Goal: Task Accomplishment & Management: Manage account settings

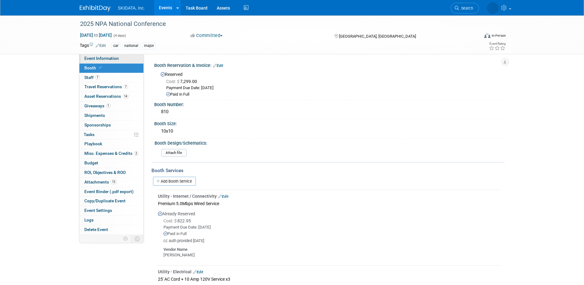
click at [92, 58] on span "Event Information" at bounding box center [101, 58] width 35 height 5
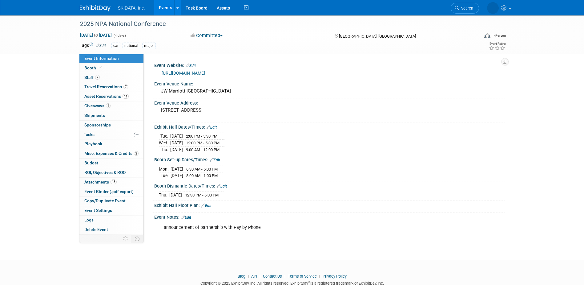
click at [193, 71] on link "[URL][DOMAIN_NAME]" at bounding box center [183, 73] width 43 height 5
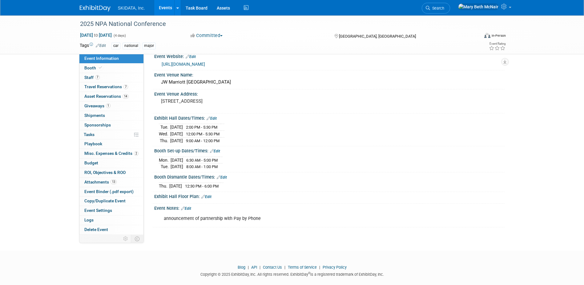
scroll to position [17, 0]
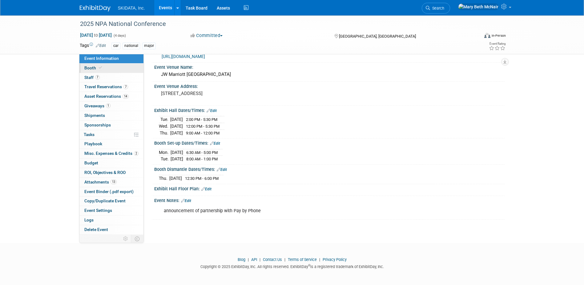
click at [93, 67] on span "Booth" at bounding box center [93, 67] width 19 height 5
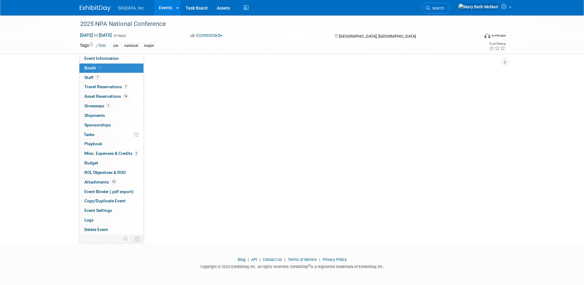
scroll to position [0, 0]
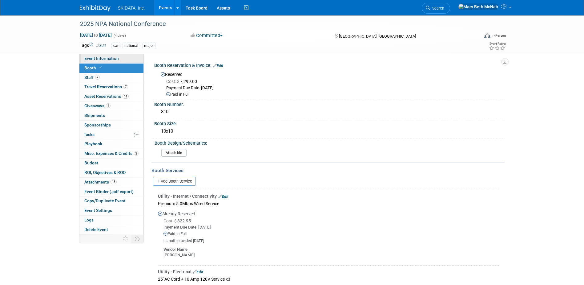
click at [109, 59] on span "Event Information" at bounding box center [101, 58] width 35 height 5
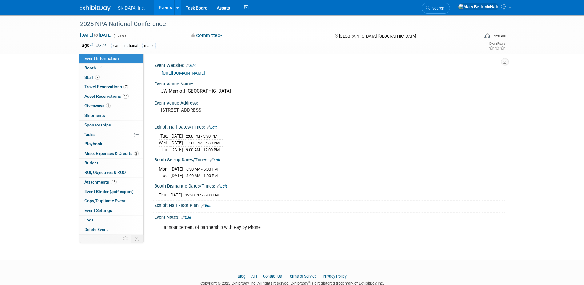
click at [286, 75] on div "[URL][DOMAIN_NAME]" at bounding box center [331, 73] width 339 height 7
click at [278, 44] on div "car national major" at bounding box center [273, 46] width 322 height 7
click at [98, 97] on span "Asset Reservations 14" at bounding box center [106, 96] width 44 height 5
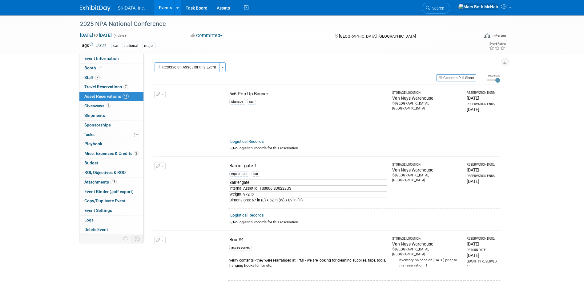
click at [201, 105] on img at bounding box center [200, 110] width 51 height 39
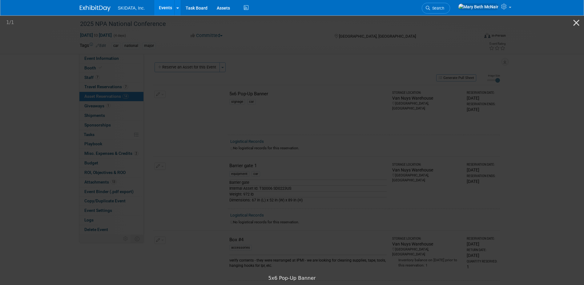
click at [284, 42] on picture at bounding box center [292, 142] width 584 height 257
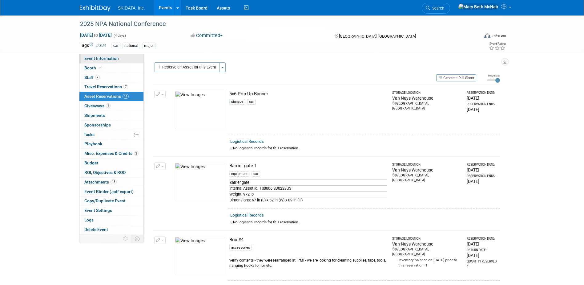
click at [89, 57] on span "Event Information" at bounding box center [101, 58] width 35 height 5
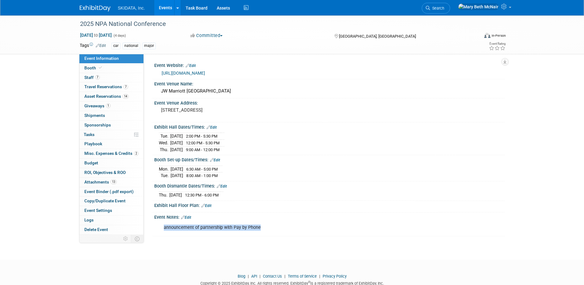
drag, startPoint x: 164, startPoint y: 225, endPoint x: 269, endPoint y: 230, distance: 105.2
click at [269, 230] on div "announcement of partnership with Pay by Phone" at bounding box center [299, 227] width 278 height 12
drag, startPoint x: 269, startPoint y: 230, endPoint x: 243, endPoint y: 220, distance: 27.8
click at [243, 220] on div "announcement of partnership with Pay by Phone X" at bounding box center [328, 221] width 343 height 3
click at [189, 216] on link "Edit" at bounding box center [186, 217] width 10 height 4
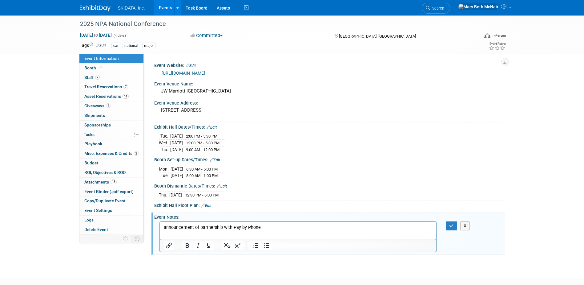
click at [262, 226] on p "announcement of partnership with Pay by Phone" at bounding box center [298, 227] width 269 height 6
click at [450, 225] on icon "button" at bounding box center [451, 225] width 5 height 4
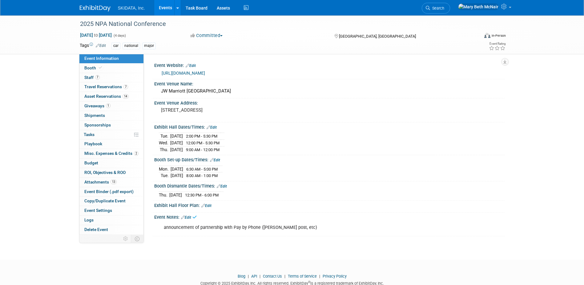
click at [450, 225] on div "announcement of partnership with Pay by Phone (Kim - LinkedIn post, etc) X" at bounding box center [329, 227] width 351 height 14
click at [87, 78] on span "Staff 7" at bounding box center [91, 77] width 15 height 5
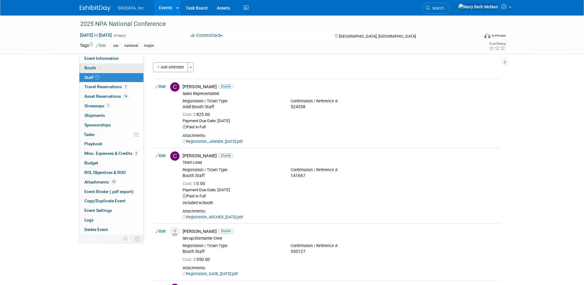
click at [89, 65] on link "Booth" at bounding box center [111, 67] width 64 height 9
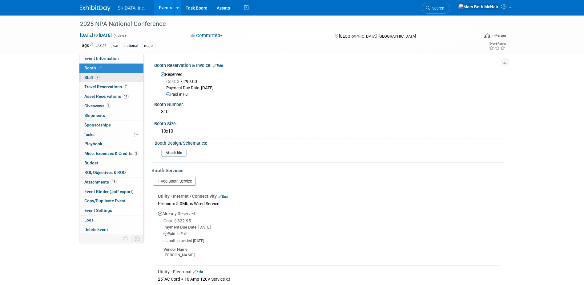
click at [92, 76] on span "Staff 7" at bounding box center [91, 77] width 15 height 5
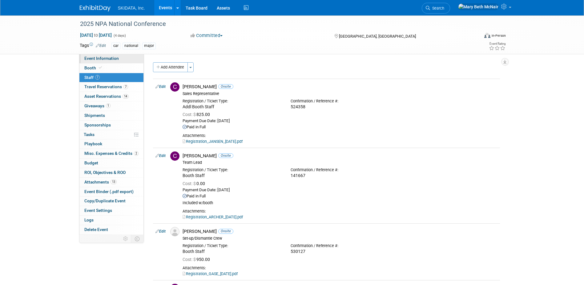
click at [93, 58] on span "Event Information" at bounding box center [101, 58] width 35 height 5
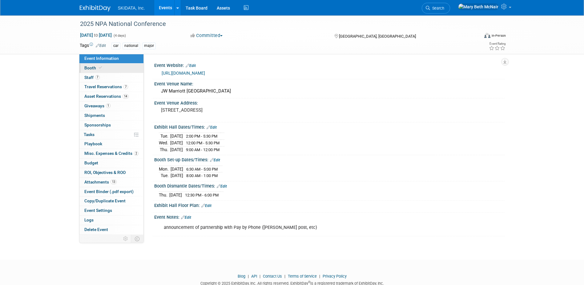
click at [89, 67] on span "Booth" at bounding box center [93, 67] width 19 height 5
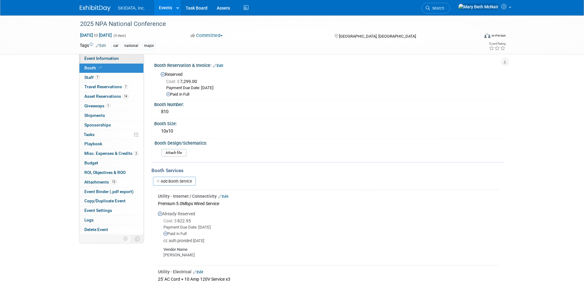
click at [92, 58] on span "Event Information" at bounding box center [101, 58] width 35 height 5
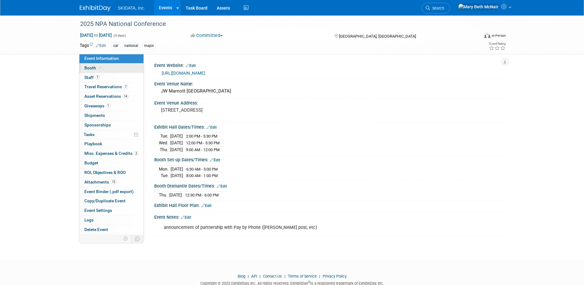
click at [92, 67] on span "Booth" at bounding box center [93, 67] width 19 height 5
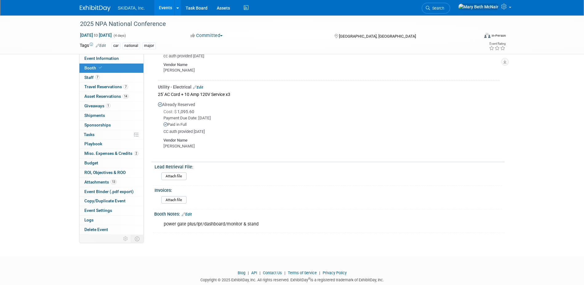
scroll to position [185, 0]
click at [96, 61] on link "Event Information" at bounding box center [111, 58] width 64 height 9
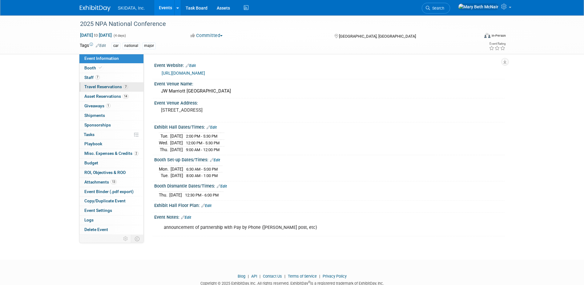
click at [89, 87] on span "Travel Reservations 7" at bounding box center [106, 86] width 44 height 5
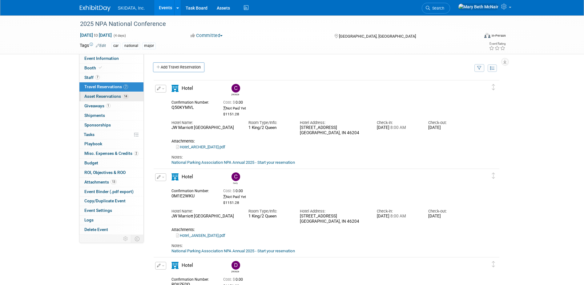
click at [112, 98] on span "Asset Reservations 14" at bounding box center [106, 96] width 44 height 5
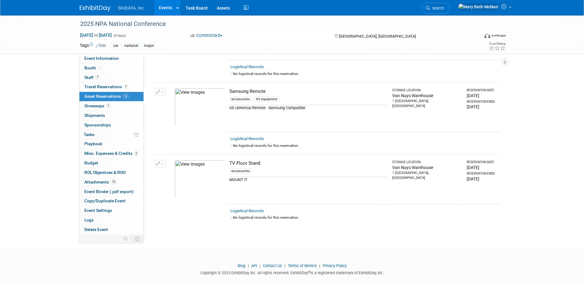
scroll to position [882, 0]
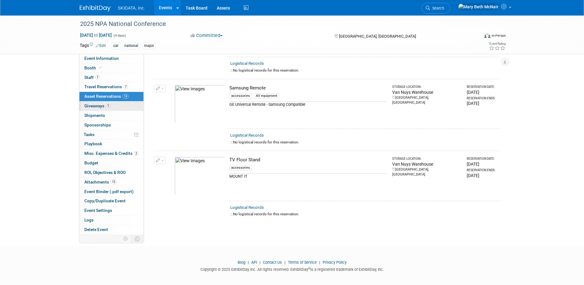
click at [88, 109] on link "1 Giveaways 1" at bounding box center [111, 105] width 64 height 9
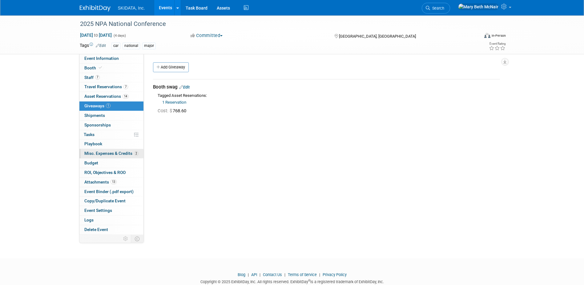
click at [93, 155] on span "Misc. Expenses & Credits 2" at bounding box center [111, 153] width 54 height 5
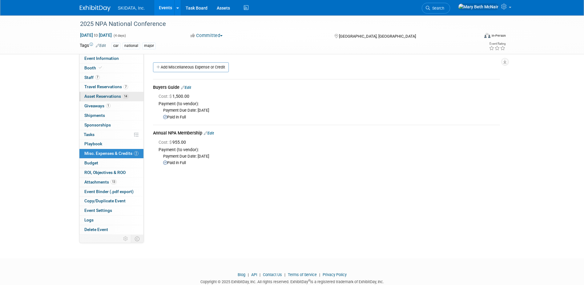
click at [101, 100] on link "14 Asset Reservations 14" at bounding box center [111, 96] width 64 height 9
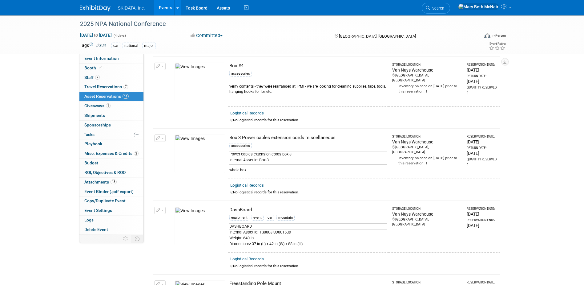
scroll to position [185, 0]
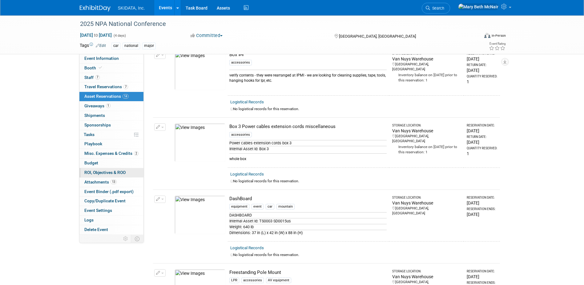
click at [102, 173] on span "ROI, Objectives & ROO 0" at bounding box center [104, 172] width 41 height 5
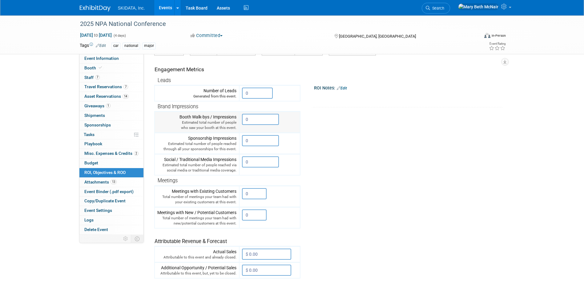
scroll to position [62, 0]
click at [256, 142] on input "0" at bounding box center [260, 140] width 37 height 11
drag, startPoint x: 255, startPoint y: 142, endPoint x: 212, endPoint y: 139, distance: 43.2
click at [216, 140] on tr "Sponsorship Impressions Estimated total number of people reached through all yo…" at bounding box center [228, 142] width 146 height 21
click at [252, 162] on input "0" at bounding box center [260, 161] width 37 height 11
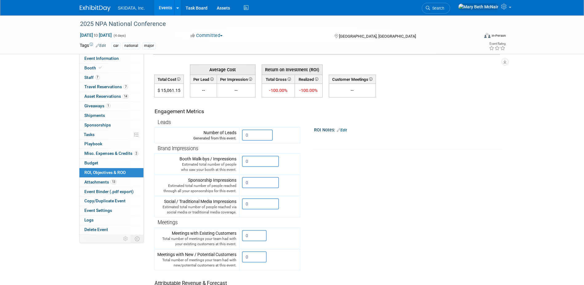
scroll to position [0, 0]
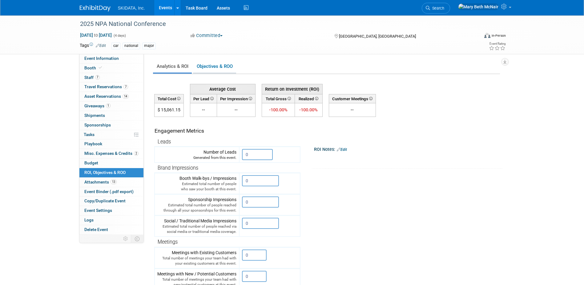
click at [212, 68] on link "Objectives & ROO 0" at bounding box center [214, 66] width 43 height 12
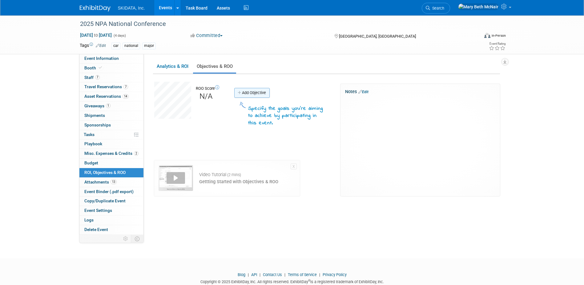
click at [252, 94] on link "Add Objective" at bounding box center [251, 93] width 35 height 10
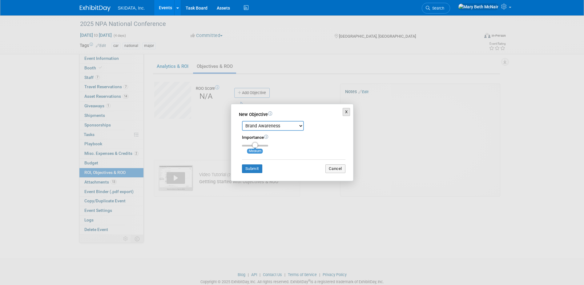
click at [345, 113] on button "X" at bounding box center [347, 112] width 8 height 8
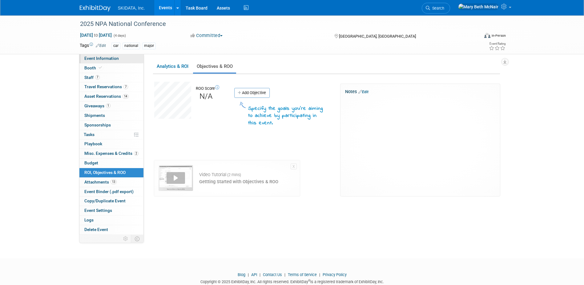
click at [103, 60] on span "Event Information" at bounding box center [101, 58] width 35 height 5
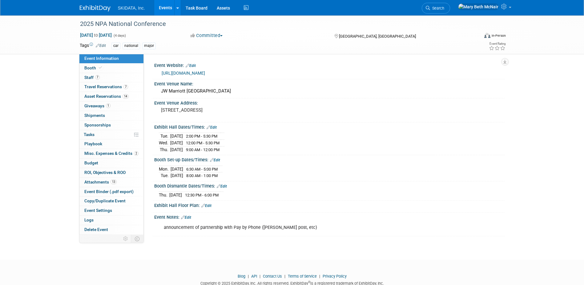
click at [203, 75] on link "[URL][DOMAIN_NAME]" at bounding box center [183, 73] width 43 height 5
click at [99, 172] on span "ROI, Objectives & ROO 0" at bounding box center [104, 172] width 41 height 5
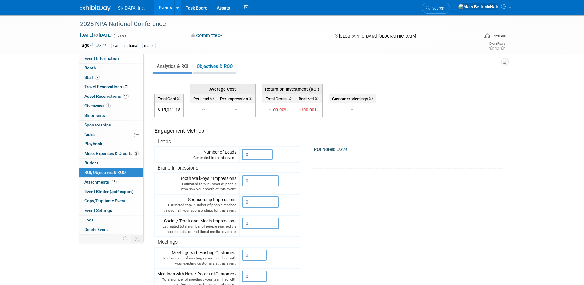
click at [212, 66] on link "Objectives & ROO 0" at bounding box center [214, 66] width 43 height 12
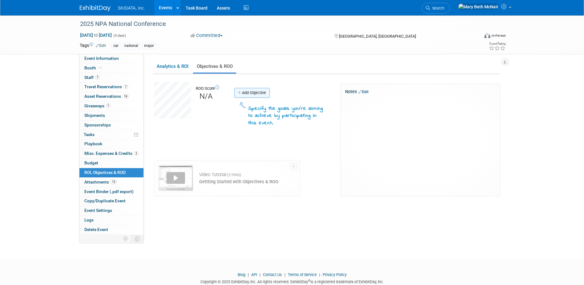
click at [247, 91] on link "Add Objective" at bounding box center [251, 93] width 35 height 10
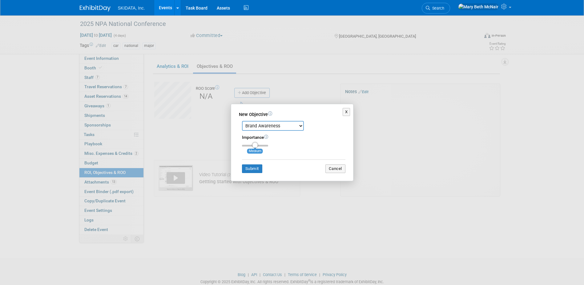
click at [302, 126] on select "Brand Awareness Competition Research Customer Retention Feedback Collection Lea…" at bounding box center [273, 126] width 62 height 10
click at [242, 121] on select "Brand Awareness Competition Research Customer Retention Feedback Collection Lea…" at bounding box center [273, 126] width 62 height 10
drag, startPoint x: 257, startPoint y: 145, endPoint x: 276, endPoint y: 149, distance: 19.5
type input "3"
click at [268, 146] on input "range" at bounding box center [255, 145] width 26 height 2
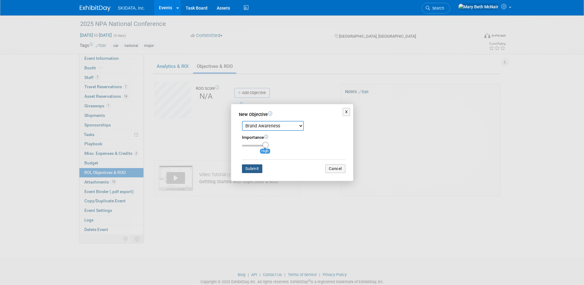
click at [257, 171] on button "Submit" at bounding box center [252, 168] width 20 height 9
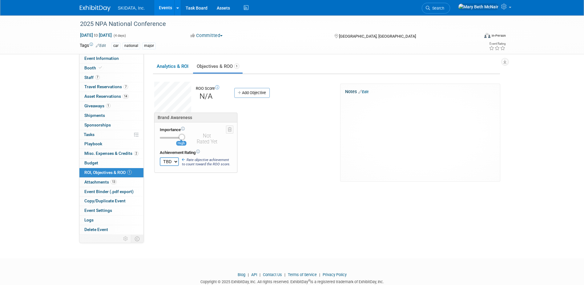
click at [177, 161] on select "TBD 0 1 2 3 4 5 6 7 8 9 10" at bounding box center [169, 161] width 19 height 9
click at [197, 177] on div "Brand Awareness Importance High TBD 0 1 2 3" at bounding box center [245, 146] width 191 height 69
click at [184, 65] on link "Analytics & ROI" at bounding box center [172, 66] width 39 height 12
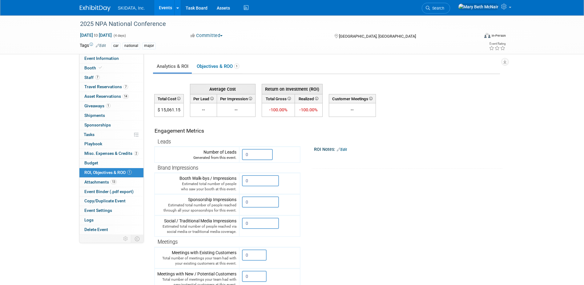
drag, startPoint x: 162, startPoint y: 109, endPoint x: 182, endPoint y: 112, distance: 19.7
click at [182, 112] on td "$ 15,061.15" at bounding box center [168, 110] width 29 height 14
drag, startPoint x: 182, startPoint y: 112, endPoint x: 186, endPoint y: 119, distance: 7.9
click at [186, 119] on td "Engagement Metrics Leads Generated from this event. 0 X 0 X 0 X" at bounding box center [227, 228] width 146 height 223
click at [103, 58] on span "Event Information" at bounding box center [101, 58] width 35 height 5
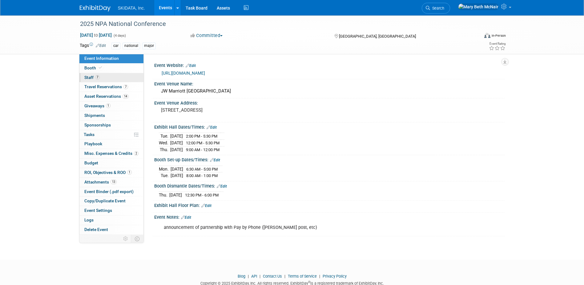
click at [87, 80] on link "7 Staff 7" at bounding box center [111, 77] width 64 height 9
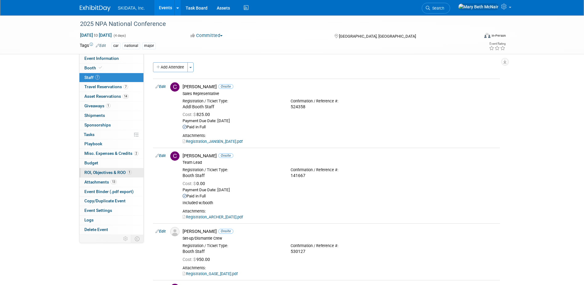
click at [101, 173] on span "ROI, Objectives & ROO 1" at bounding box center [107, 172] width 47 height 5
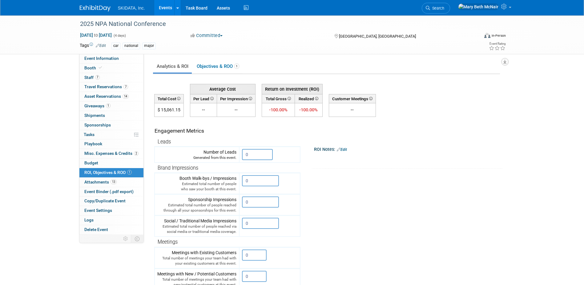
click at [505, 59] on button "button" at bounding box center [505, 61] width 7 height 7
click at [480, 80] on link "Export tab to PDF" at bounding box center [478, 79] width 52 height 9
click at [213, 67] on link "Objectives & ROO 1" at bounding box center [218, 66] width 50 height 12
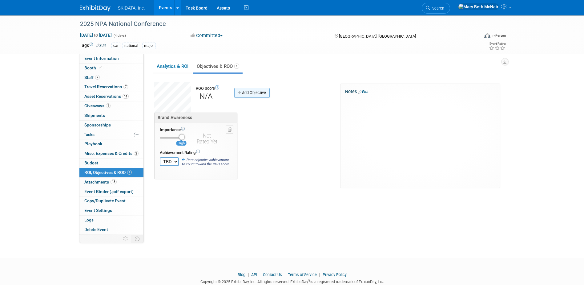
click at [238, 96] on link "Add Objective" at bounding box center [251, 93] width 35 height 10
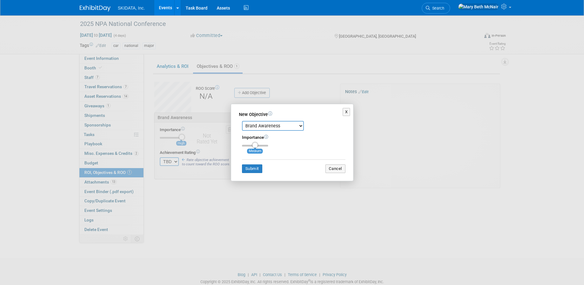
click at [227, 96] on div "X New Objective Brand Awareness Competition Research Customer Retention Feedbac…" at bounding box center [292, 142] width 584 height 285
click at [168, 62] on div "X New Objective Brand Awareness Competition Research Customer Retention Feedbac…" at bounding box center [292, 142] width 584 height 285
click at [330, 168] on button "Cancel" at bounding box center [336, 168] width 20 height 9
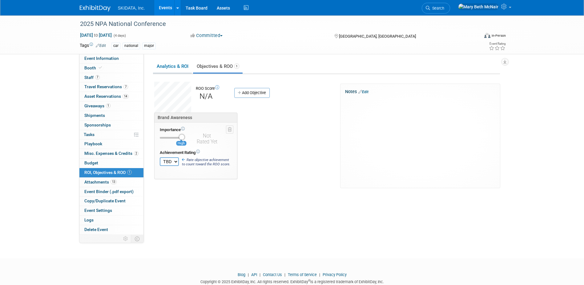
click at [179, 67] on link "Analytics & ROI" at bounding box center [172, 66] width 39 height 12
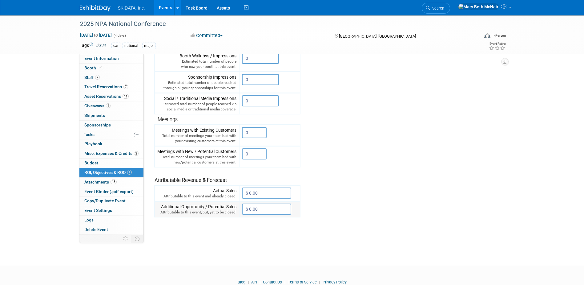
scroll to position [123, 0]
click at [99, 84] on link "7 Travel Reservations 7" at bounding box center [111, 86] width 64 height 9
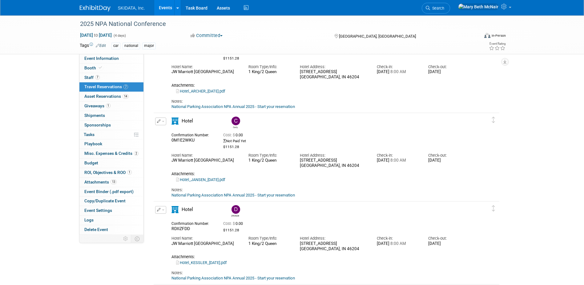
scroll to position [31, 0]
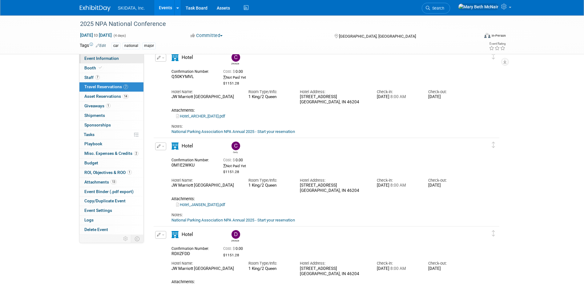
click at [97, 55] on link "Event Information" at bounding box center [111, 58] width 64 height 9
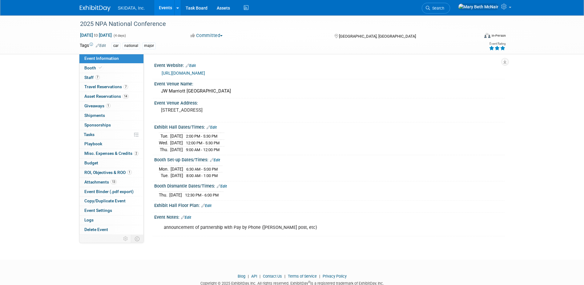
click at [502, 47] on icon at bounding box center [503, 48] width 6 height 4
click at [92, 96] on span "Asset Reservations 14" at bounding box center [106, 96] width 44 height 5
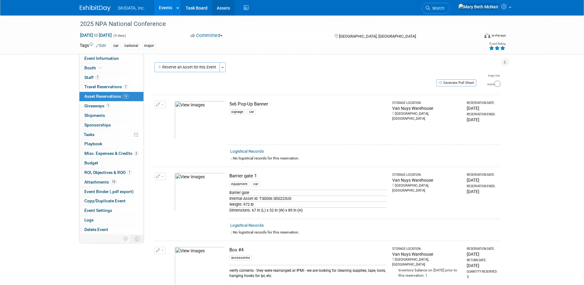
click at [220, 8] on link "Assets" at bounding box center [223, 7] width 22 height 15
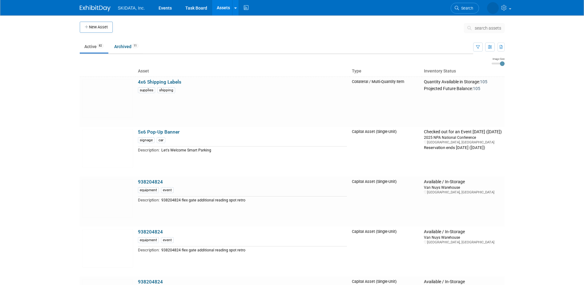
click at [478, 31] on button "search assets" at bounding box center [484, 28] width 41 height 10
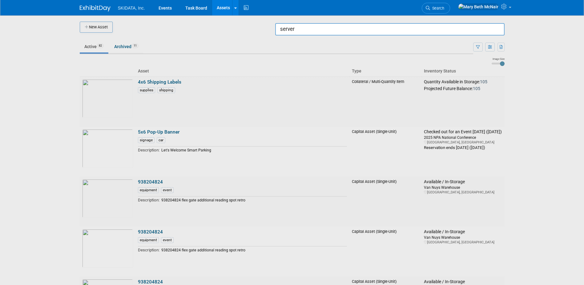
type input "server"
click at [292, 30] on div at bounding box center [292, 142] width 0 height 285
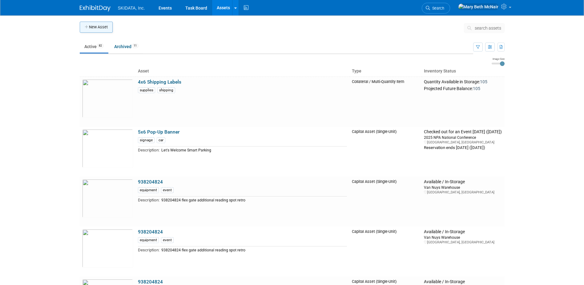
click at [94, 24] on button "New Asset" at bounding box center [96, 27] width 33 height 11
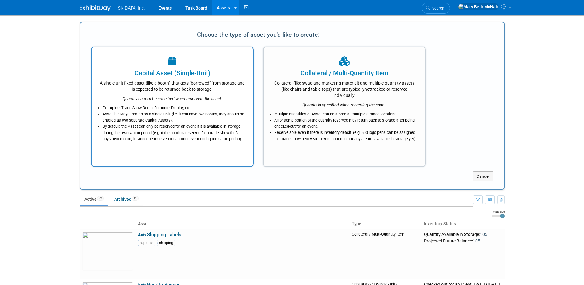
click at [165, 72] on div "Capital Asset (Single-Unit)" at bounding box center [173, 72] width 146 height 9
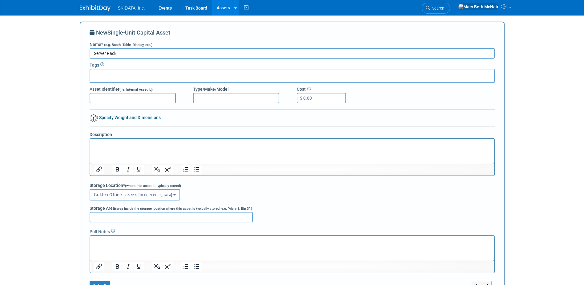
type input "Server Rack"
click at [122, 72] on input "text" at bounding box center [117, 75] width 49 height 6
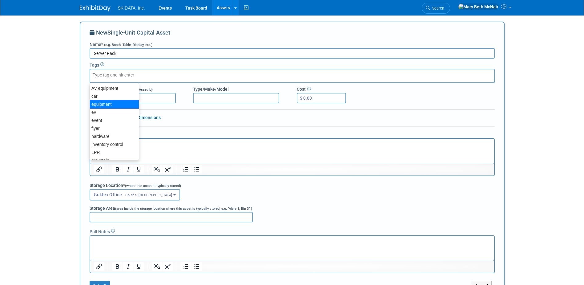
scroll to position [31, 0]
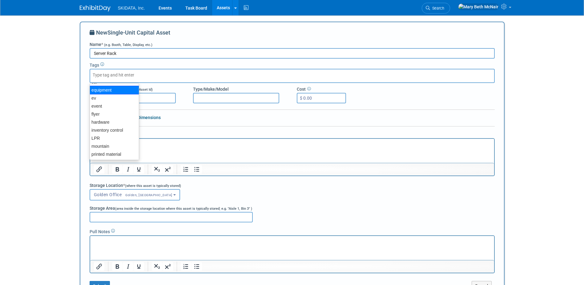
click at [114, 121] on div "hardware" at bounding box center [114, 122] width 49 height 8
type input "equipment"
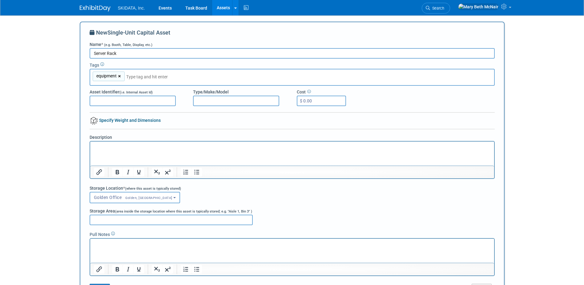
click at [120, 75] on link "×" at bounding box center [120, 76] width 4 height 7
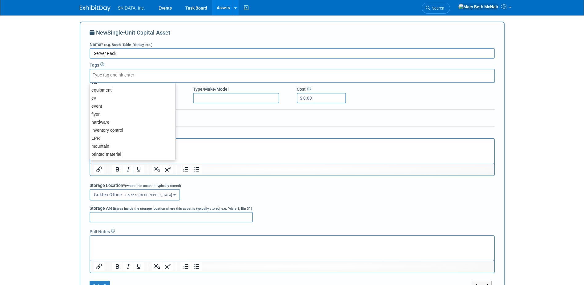
scroll to position [24, 0]
click at [108, 126] on div "hardware" at bounding box center [133, 128] width 86 height 9
type input "hardware"
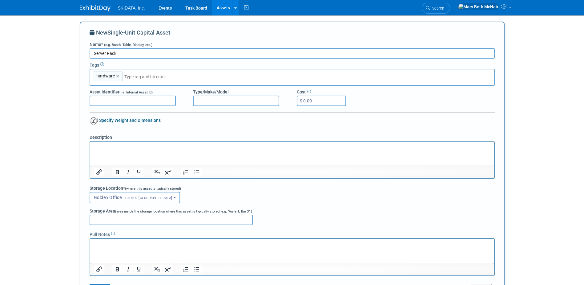
click at [147, 75] on input "text" at bounding box center [167, 77] width 86 height 6
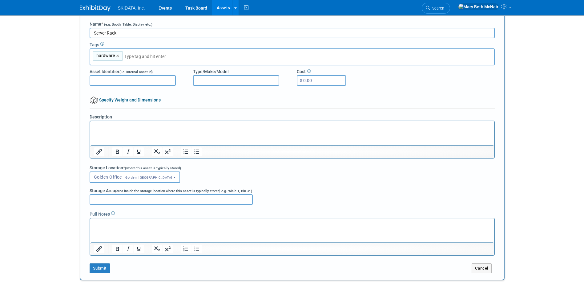
scroll to position [31, 0]
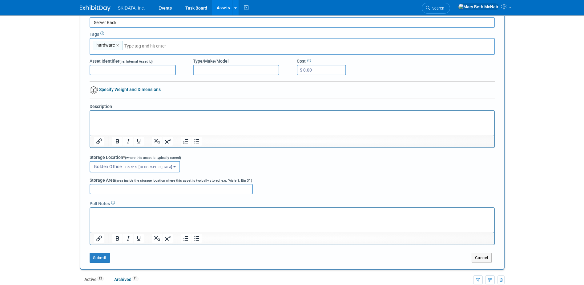
type input "c"
click at [97, 71] on div "car" at bounding box center [133, 68] width 86 height 9
type input "hardware, car"
type input "ev"
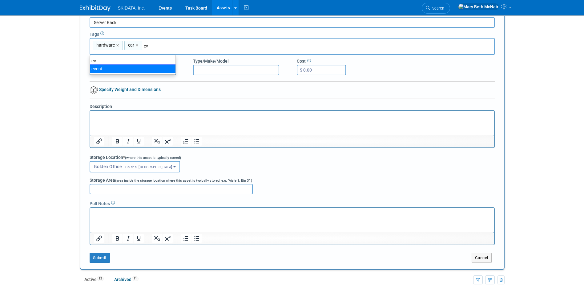
click at [116, 67] on div "event" at bounding box center [133, 68] width 86 height 9
type input "hardware, car, event"
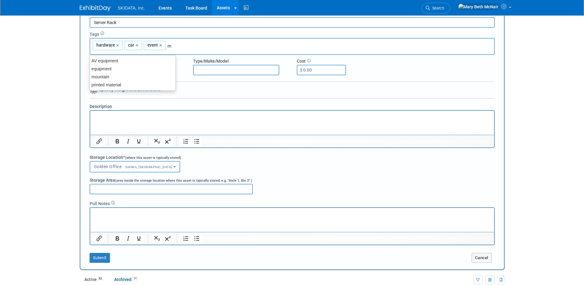
type input "mo"
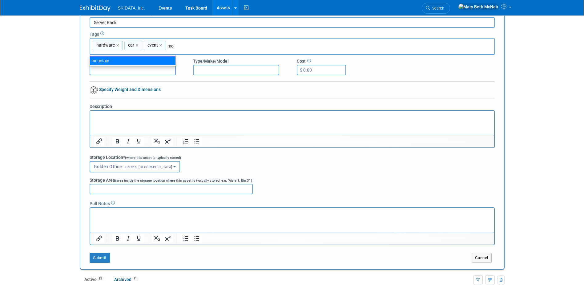
click at [122, 61] on div "mountain" at bounding box center [133, 60] width 86 height 9
type input "hardware, car, event, mountain"
type input "lp"
click at [130, 62] on div "LPR" at bounding box center [133, 60] width 86 height 9
type input "hardware, car, event, mountain, LPR"
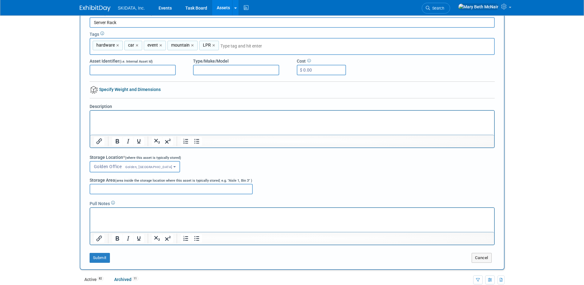
click at [120, 85] on div at bounding box center [292, 83] width 405 height 5
click at [119, 87] on div "New Single-Unit Capital Asset Name * (e.g. Booth, Table, Display, etc.) Server …" at bounding box center [292, 130] width 405 height 265
click at [117, 89] on link "Specify Weight and Dimensions" at bounding box center [125, 89] width 71 height 5
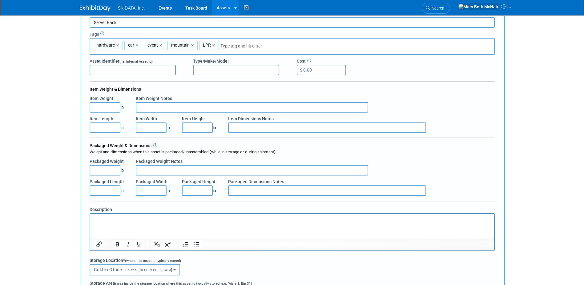
click at [104, 129] on input "Item Length" at bounding box center [105, 127] width 31 height 10
type input "36.00"
click at [140, 127] on input "Item Width" at bounding box center [151, 127] width 31 height 10
type input "24.00"
click at [197, 129] on input "Item Height" at bounding box center [197, 127] width 31 height 10
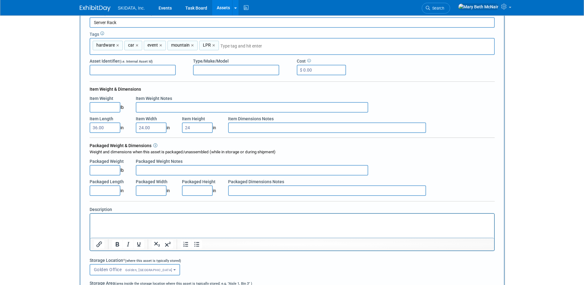
type input "24.00"
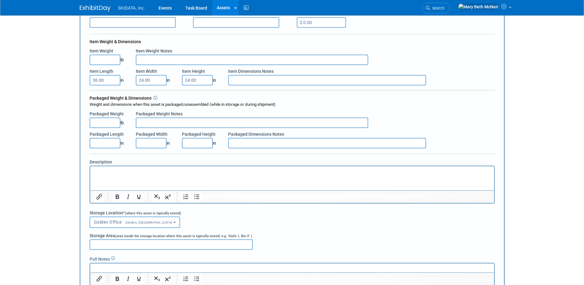
scroll to position [92, 0]
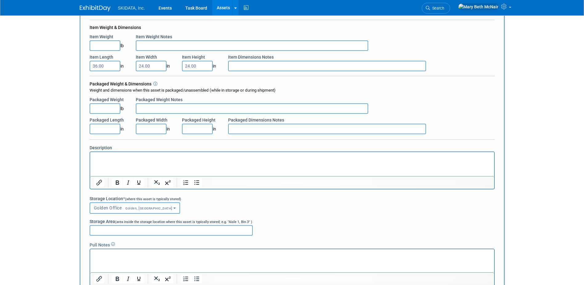
click at [136, 208] on span "Golden, CO" at bounding box center [147, 208] width 51 height 4
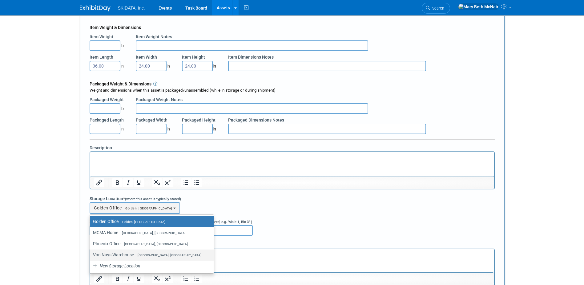
click at [120, 256] on label "Van Nuys Warehouse Los Angeles, CA" at bounding box center [150, 254] width 115 height 8
click at [91, 256] on input "Van Nuys Warehouse Los Angeles, CA" at bounding box center [89, 255] width 4 height 4
select select "11224007"
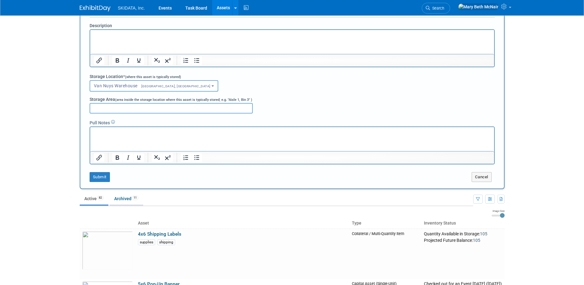
scroll to position [216, 0]
click at [102, 177] on button "Submit" at bounding box center [100, 176] width 20 height 10
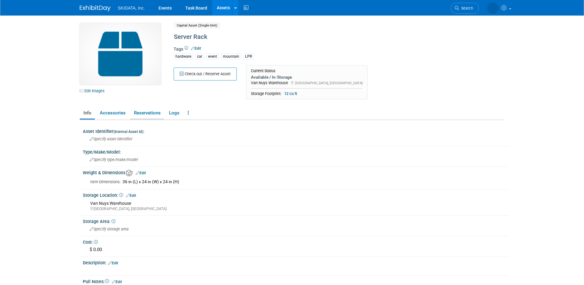
click at [148, 113] on link "Reservations" at bounding box center [147, 113] width 34 height 11
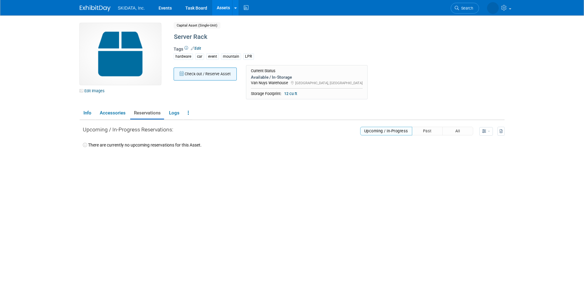
click at [198, 73] on button "Check out / Reserve Asset" at bounding box center [205, 73] width 63 height 13
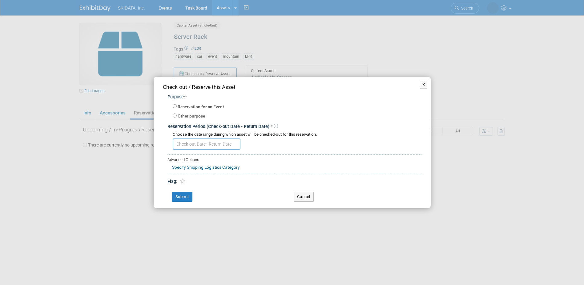
click at [177, 107] on div "Reservation for an Event" at bounding box center [297, 107] width 249 height 9
click at [174, 105] on input "Reservation for an Event" at bounding box center [175, 106] width 4 height 4
radio input "true"
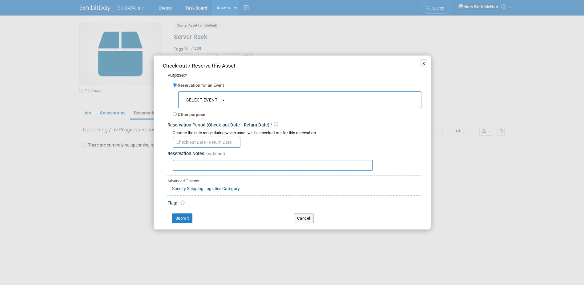
click at [206, 103] on button "-- SELECT EVENT --" at bounding box center [299, 99] width 243 height 17
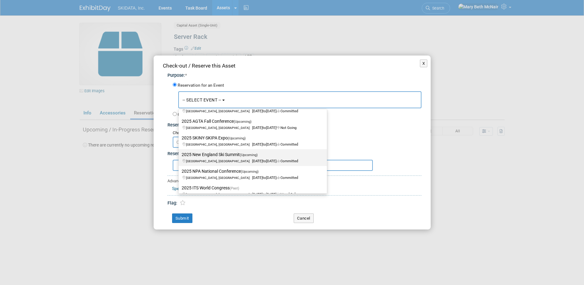
scroll to position [216, 0]
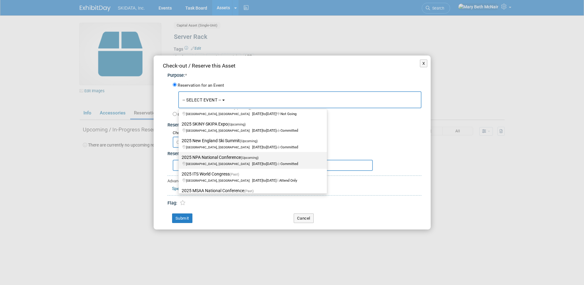
click at [206, 161] on label "2025 NPA National Conference (Upcoming) Indianapolis, IN Sep 8, 2025 to Sep 11,…" at bounding box center [251, 160] width 139 height 14
click at [180, 159] on input "2025 NPA National Conference (Upcoming) Indianapolis, IN Sep 8, 2025 to Sep 11,…" at bounding box center [178, 157] width 4 height 4
select select "11142834"
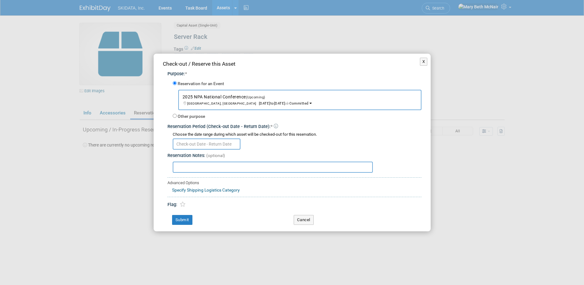
click at [201, 142] on input "text" at bounding box center [207, 143] width 68 height 11
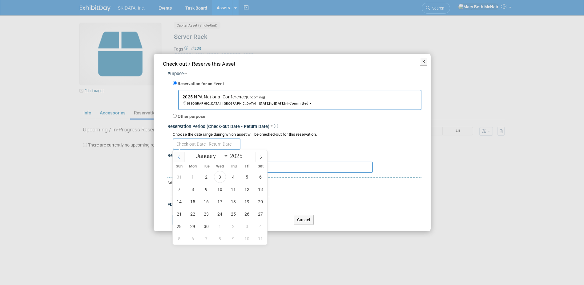
click at [180, 156] on icon at bounding box center [179, 157] width 4 height 4
select select "7"
click at [235, 226] on span "28" at bounding box center [234, 226] width 12 height 12
type input "Aug 28, 2025"
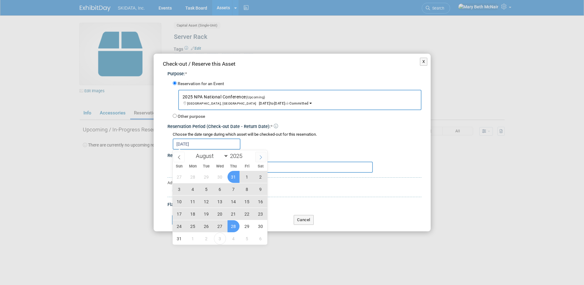
click at [258, 159] on span at bounding box center [260, 157] width 11 height 10
select select "8"
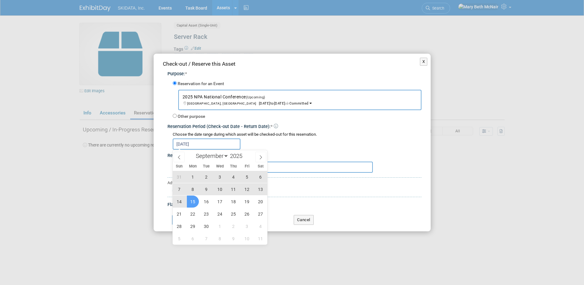
click at [196, 201] on span "15" at bounding box center [193, 201] width 12 height 12
type input "Aug 28, 2025 to Sep 15, 2025"
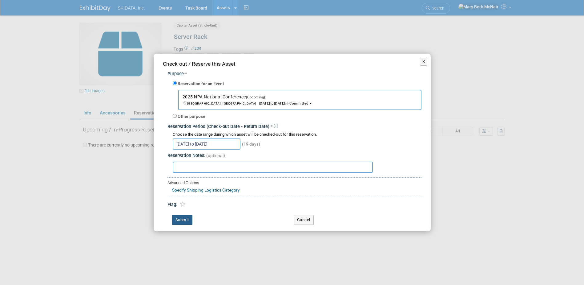
click at [188, 215] on button "Submit" at bounding box center [182, 220] width 20 height 10
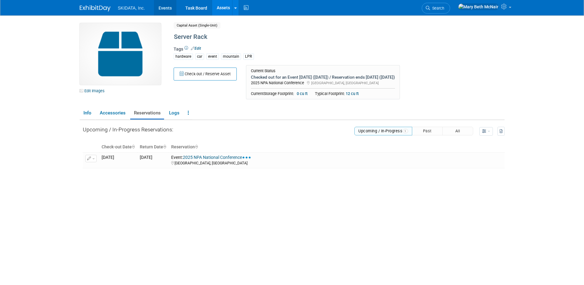
click at [169, 6] on link "Events" at bounding box center [165, 7] width 22 height 15
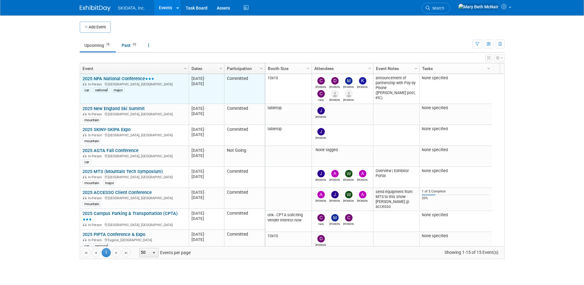
click at [107, 79] on link "2025 NPA National Conference" at bounding box center [119, 79] width 72 height 6
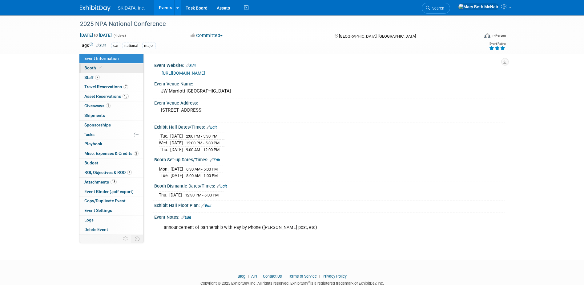
click at [92, 70] on link "Booth" at bounding box center [111, 67] width 64 height 9
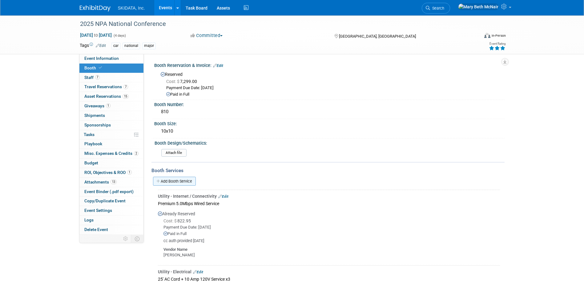
click at [176, 181] on link "Add Booth Service" at bounding box center [174, 181] width 43 height 9
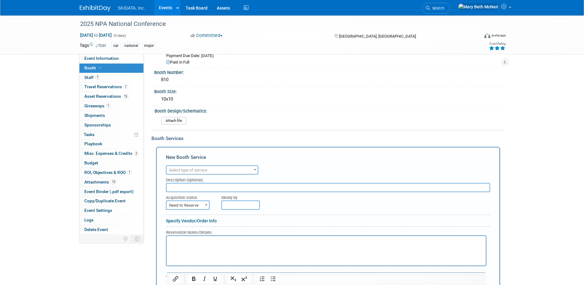
scroll to position [92, 0]
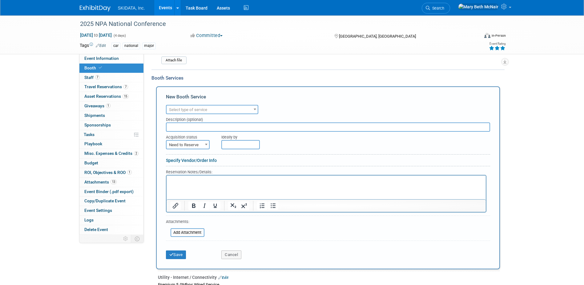
click at [189, 108] on span "Select type of service" at bounding box center [188, 109] width 38 height 5
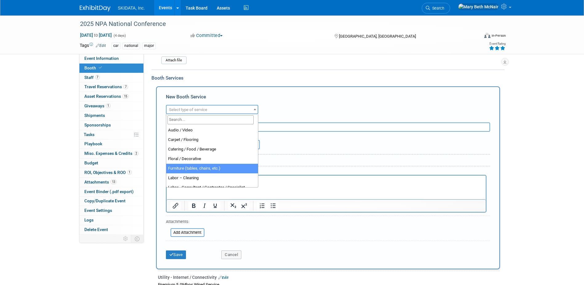
select select "6"
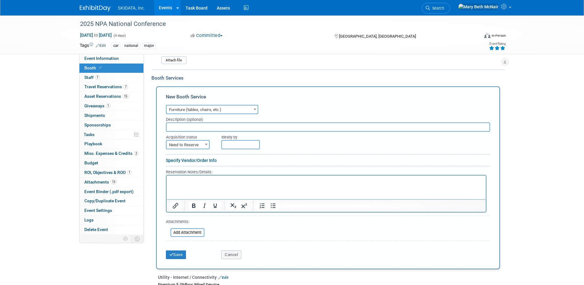
click at [178, 127] on input "text" at bounding box center [328, 126] width 324 height 9
type input "Chair Value Package"
click at [181, 151] on form "Audio / Video Carpet / Flooring Catering / Food / Beverage Floral / Decorative …" at bounding box center [328, 182] width 324 height 159
click at [179, 146] on span "Need to Reserve" at bounding box center [188, 144] width 43 height 9
select select "2"
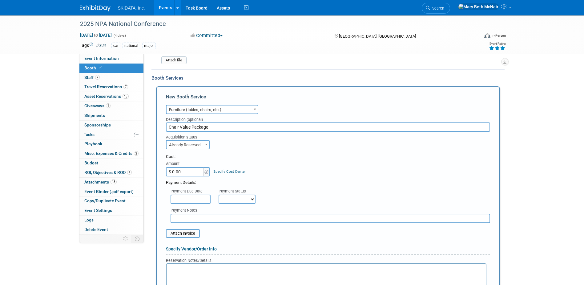
click at [199, 171] on input "$ 0.00" at bounding box center [185, 171] width 39 height 9
type input "$ 1,399.49"
click at [178, 201] on input "text" at bounding box center [191, 198] width 40 height 9
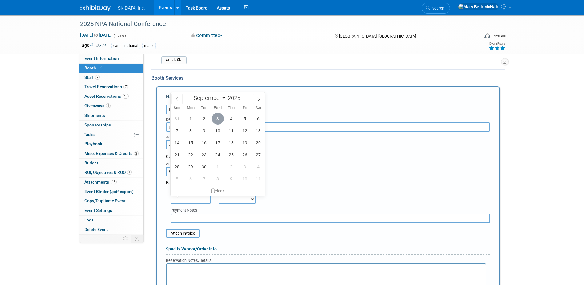
click at [220, 120] on span "3" at bounding box center [218, 118] width 12 height 12
type input "[DATE]"
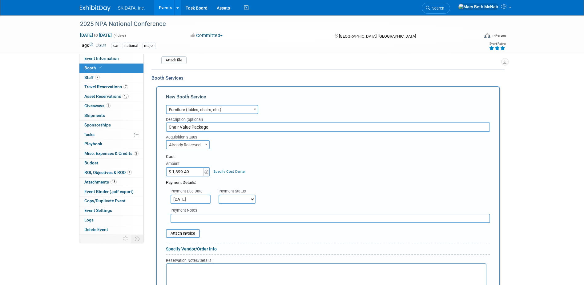
click at [233, 198] on select "Not Paid Yet Partially Paid Paid in Full" at bounding box center [237, 198] width 37 height 9
select select "1"
click at [219, 194] on select "Not Paid Yet Partially Paid Paid in Full" at bounding box center [237, 198] width 37 height 9
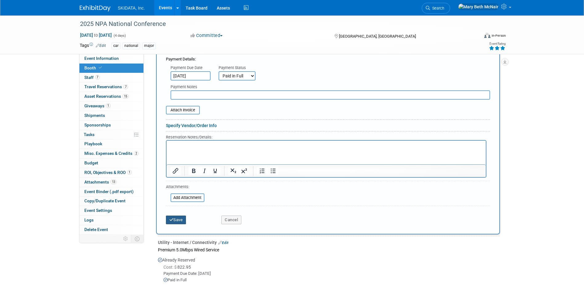
click at [178, 221] on button "Save" at bounding box center [176, 219] width 20 height 9
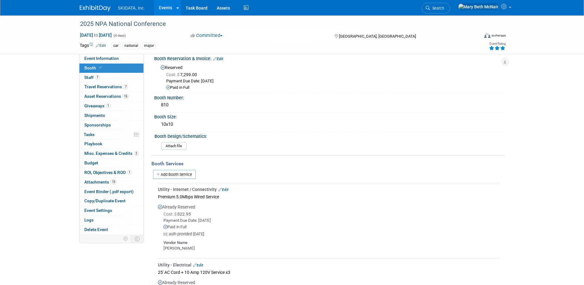
scroll to position [0, 0]
